Goal: Information Seeking & Learning: Learn about a topic

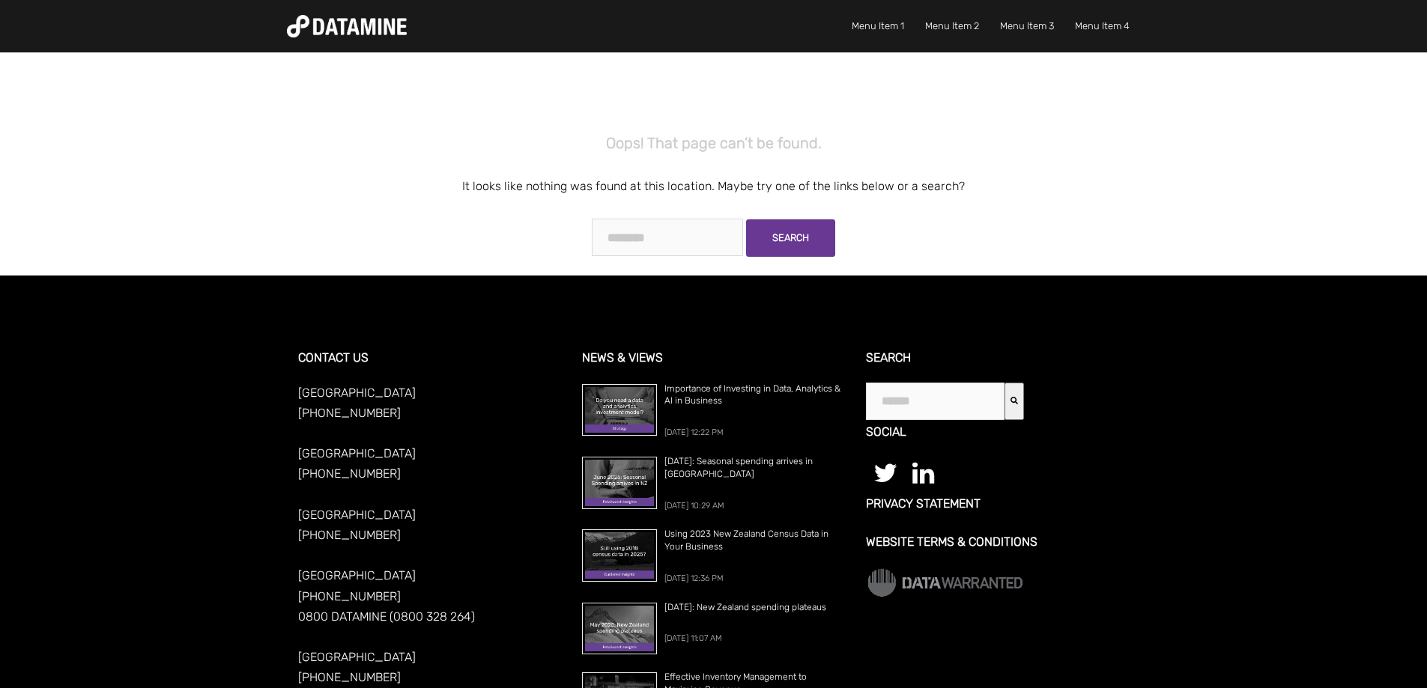
click at [388, 32] on img at bounding box center [347, 26] width 120 height 22
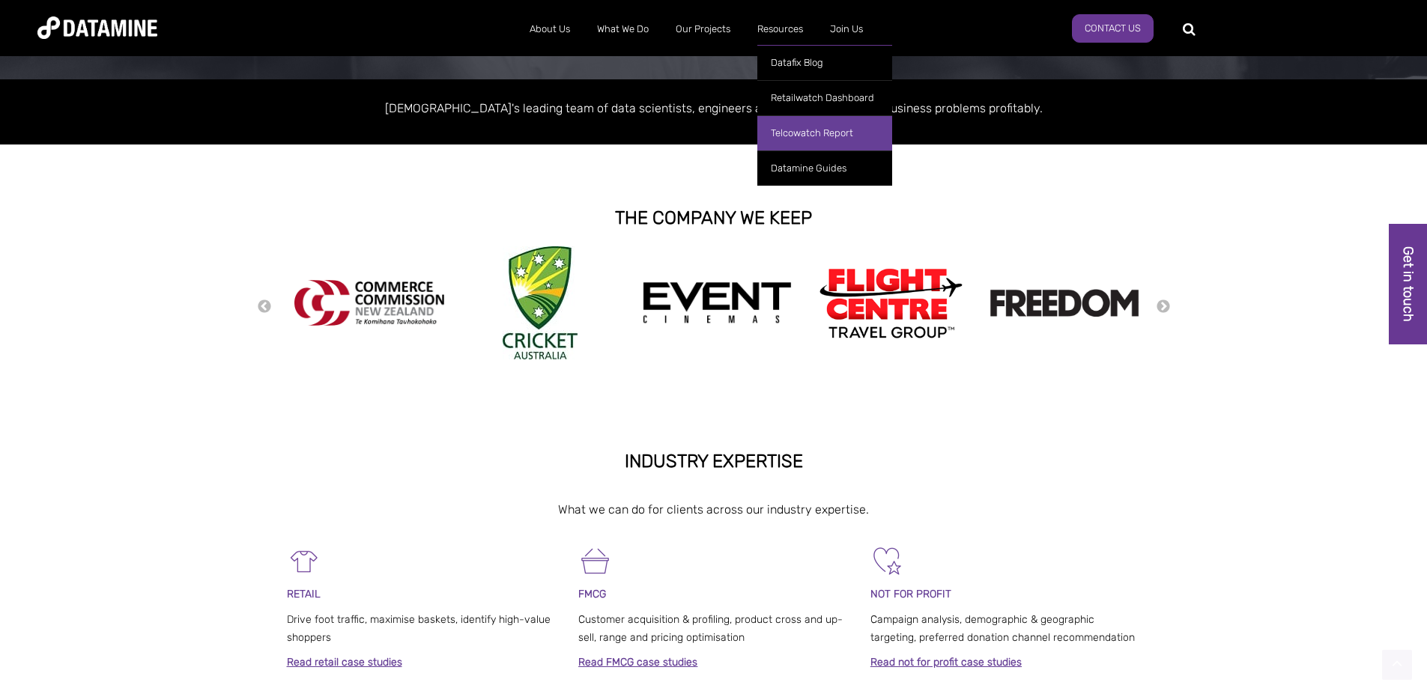
scroll to position [249, 0]
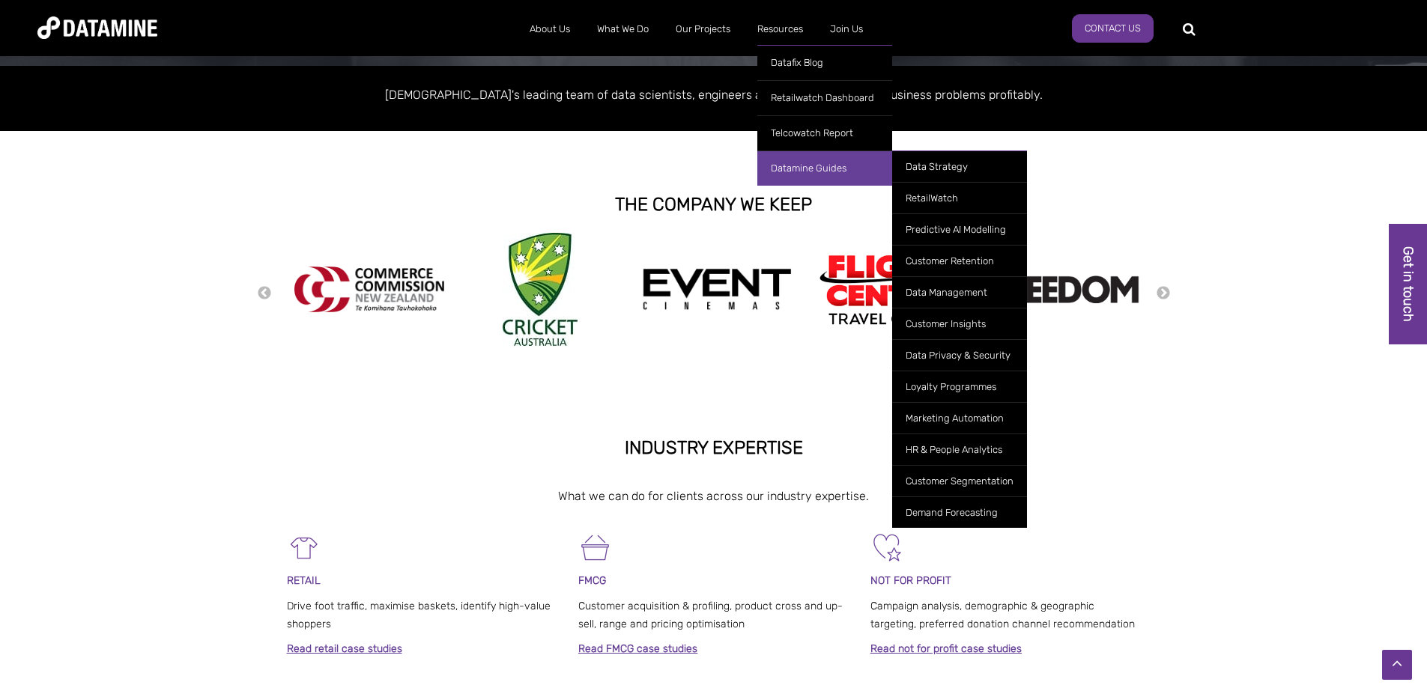
click at [837, 164] on link "Datamine Guides" at bounding box center [824, 168] width 135 height 35
